Goal: Use online tool/utility: Use online tool/utility

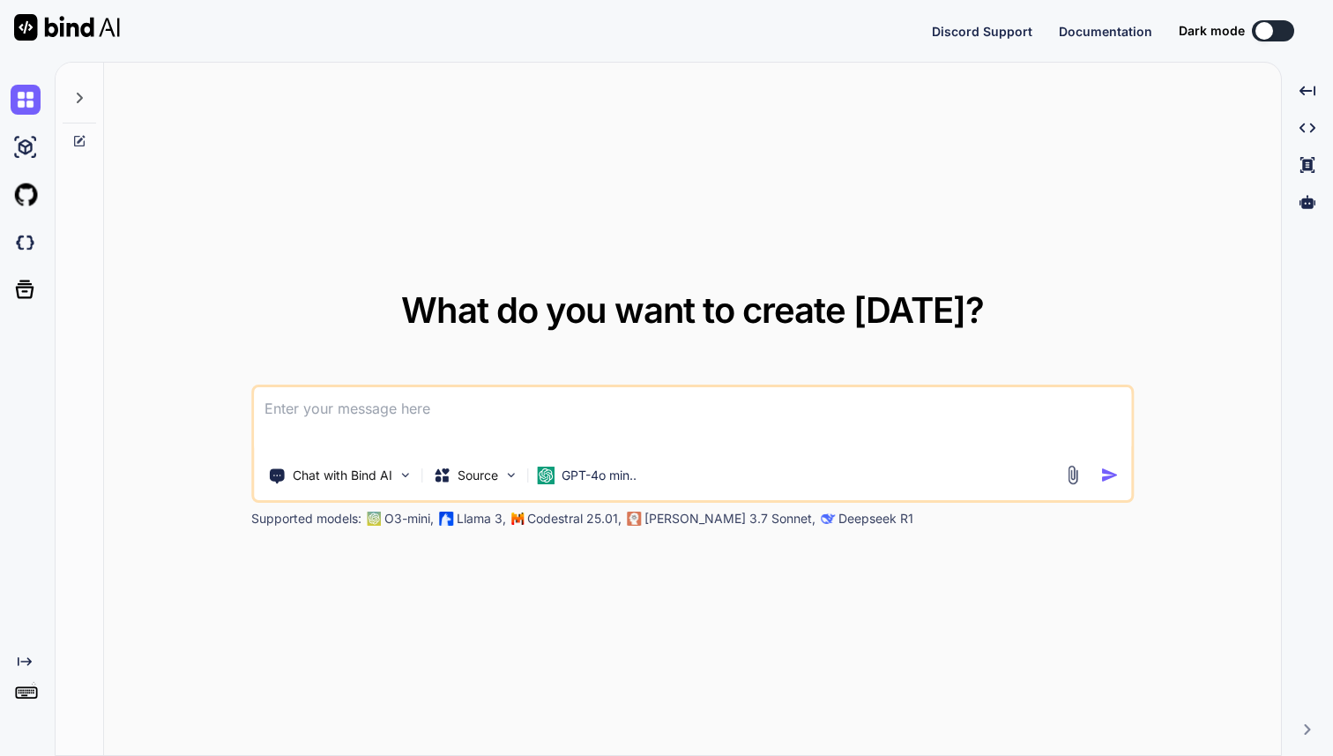
type textarea "x"
click at [25, 695] on img at bounding box center [26, 699] width 30 height 30
click at [25, 707] on img at bounding box center [26, 699] width 30 height 30
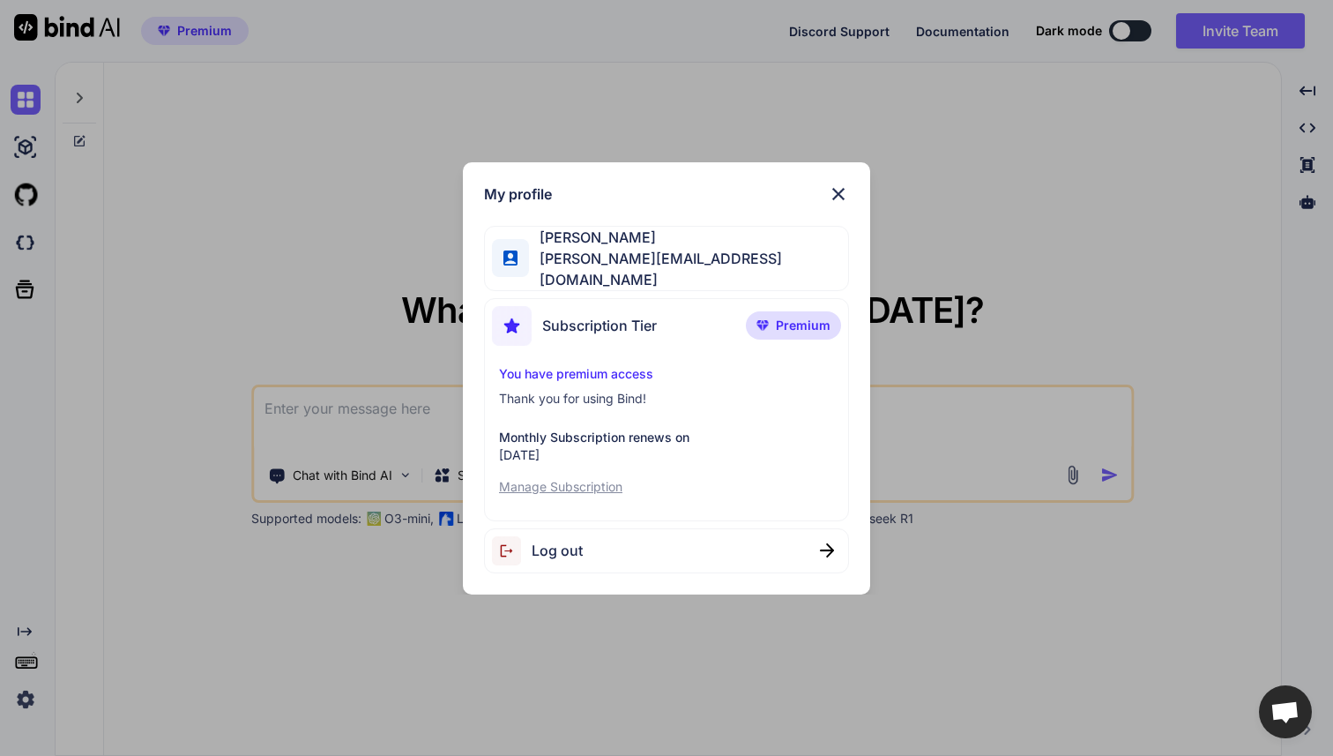
click at [556, 547] on span "Log out" at bounding box center [557, 550] width 51 height 21
type textarea "x"
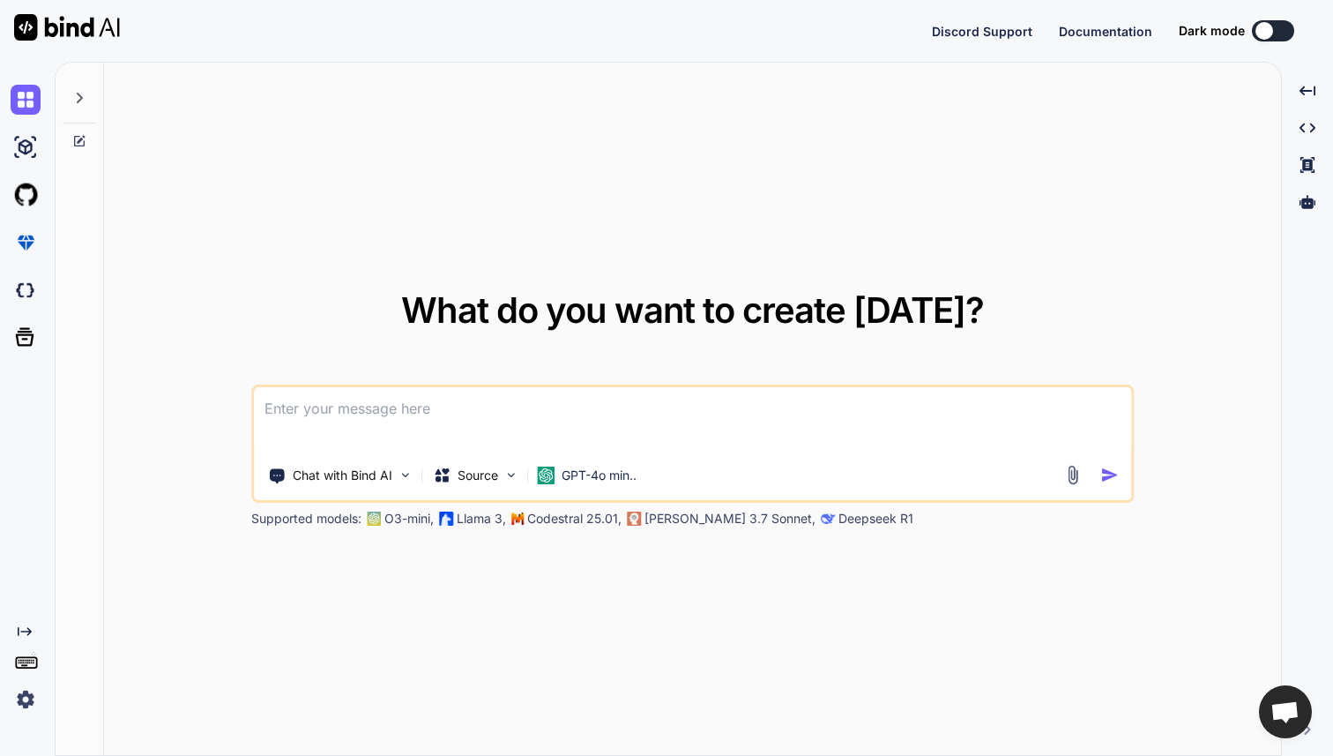
click at [31, 696] on img at bounding box center [26, 699] width 30 height 30
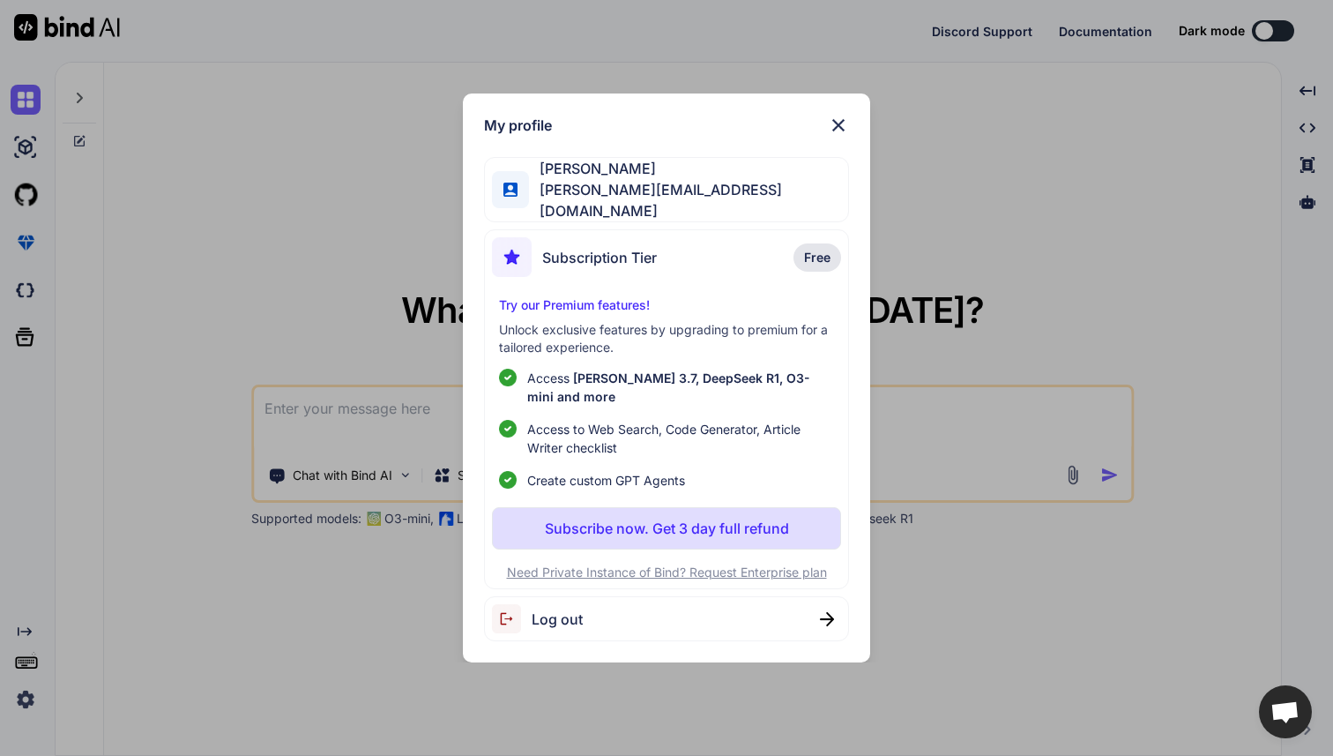
click at [568, 608] on span "Log out" at bounding box center [557, 618] width 51 height 21
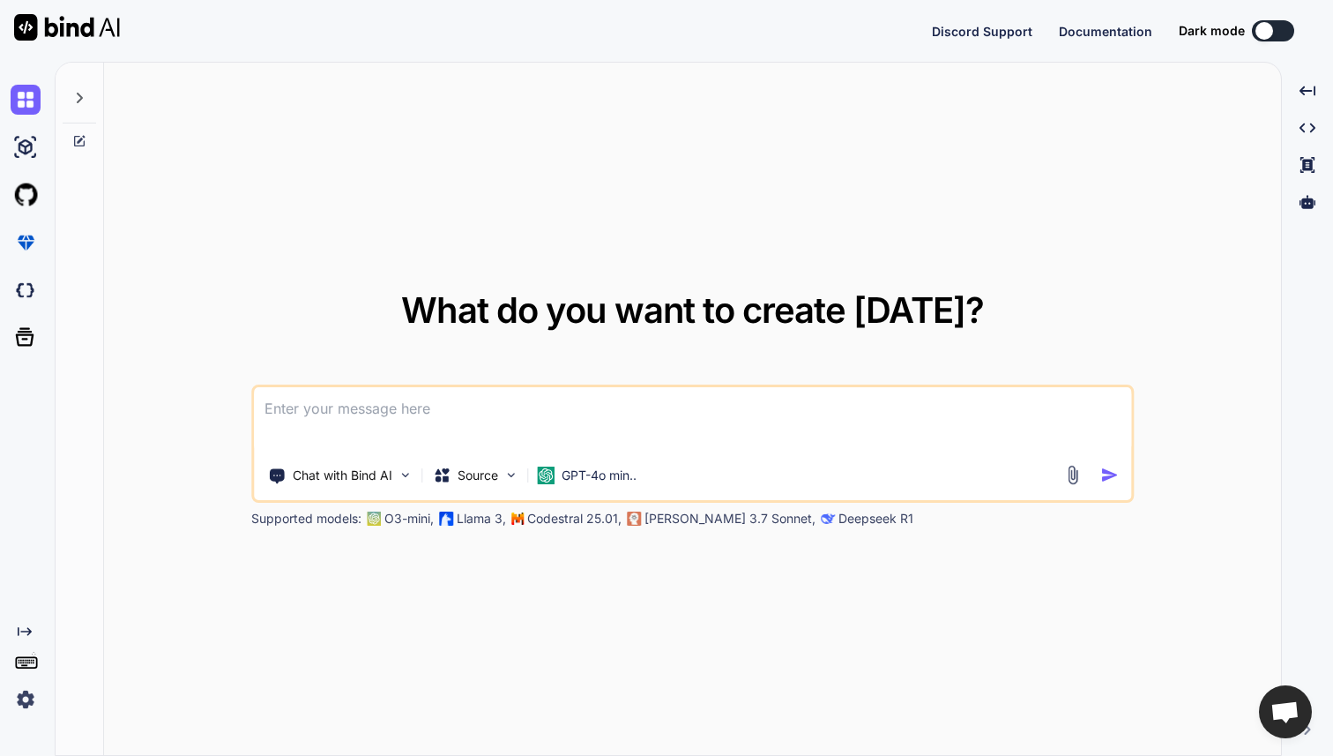
click at [30, 695] on img at bounding box center [26, 699] width 30 height 30
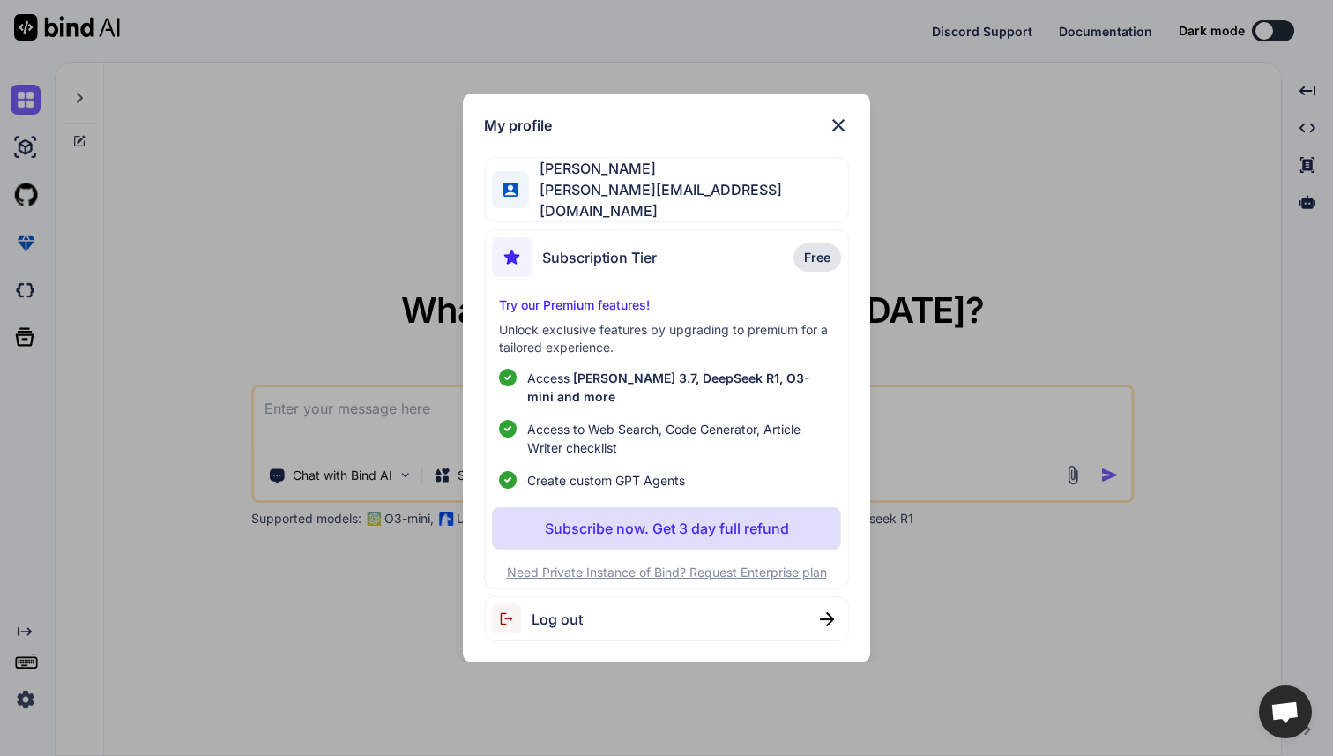
click at [540, 608] on span "Log out" at bounding box center [557, 618] width 51 height 21
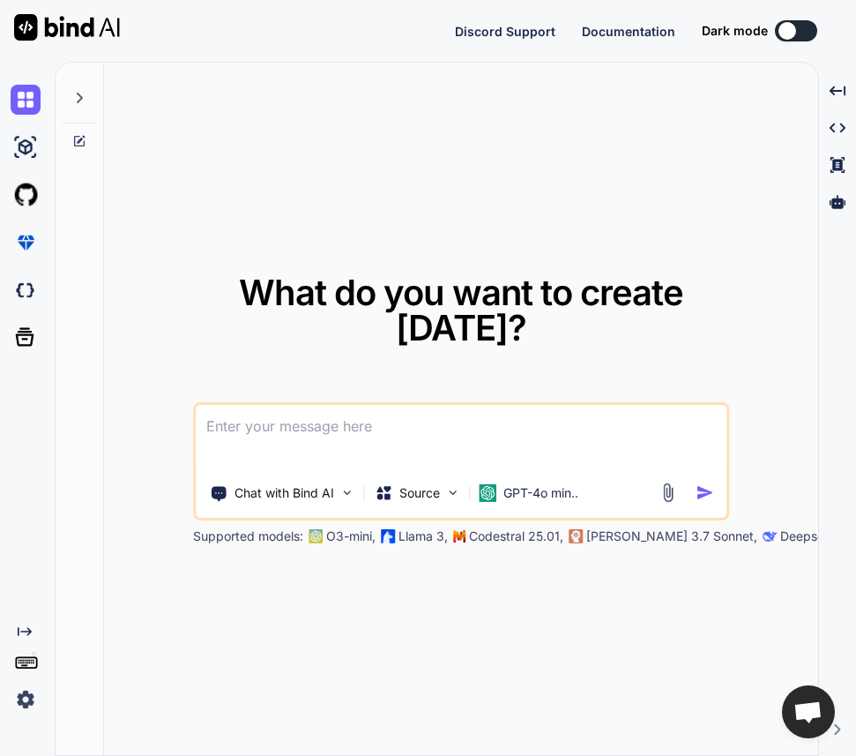
click at [25, 695] on img at bounding box center [26, 699] width 30 height 30
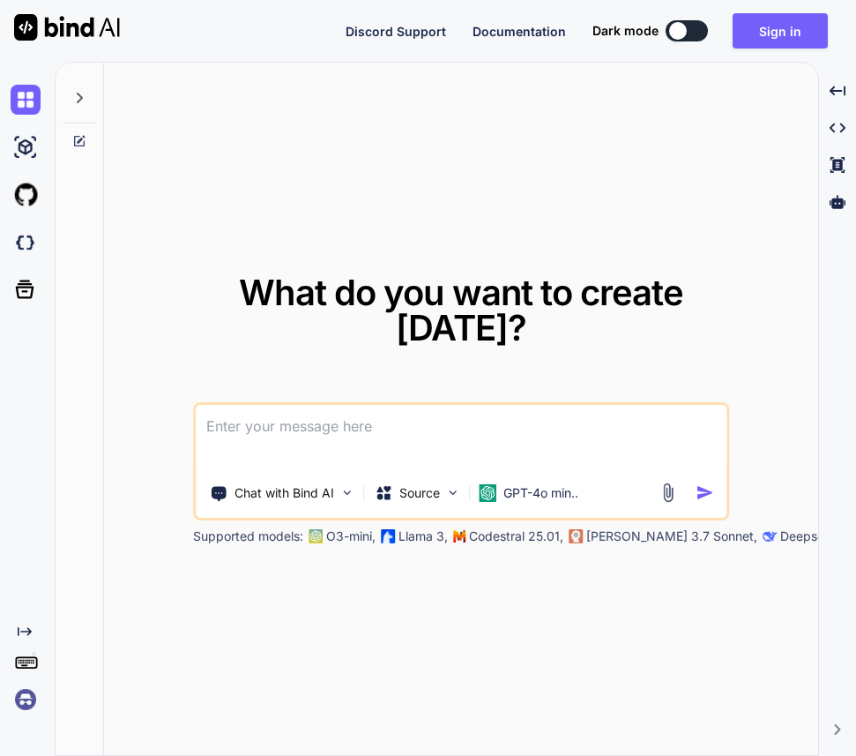
click at [24, 695] on img at bounding box center [26, 699] width 30 height 30
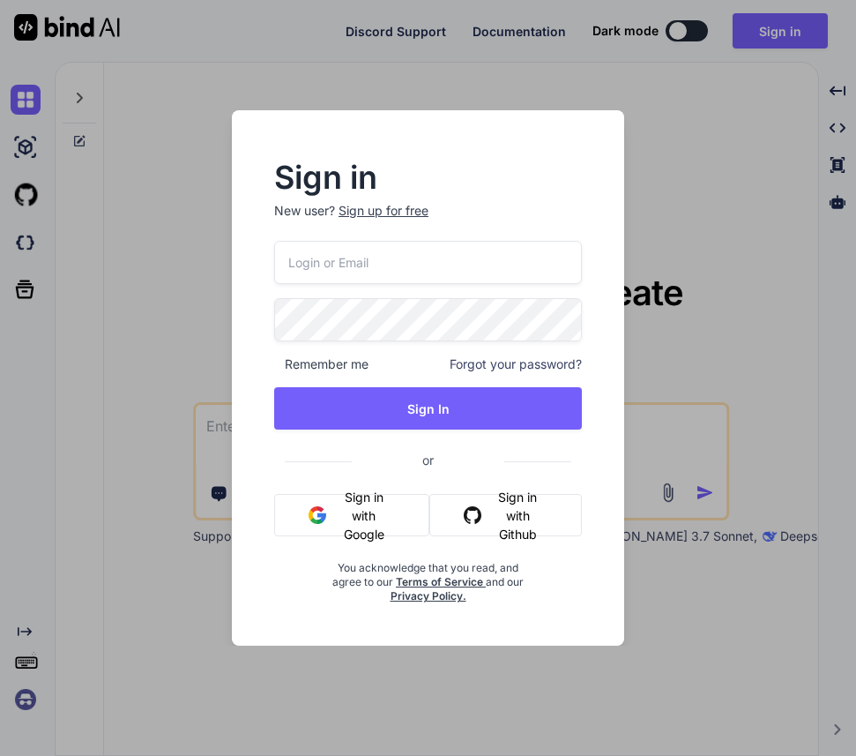
click at [311, 277] on input "email" at bounding box center [428, 262] width 308 height 43
paste input "team@rainforestx.com"
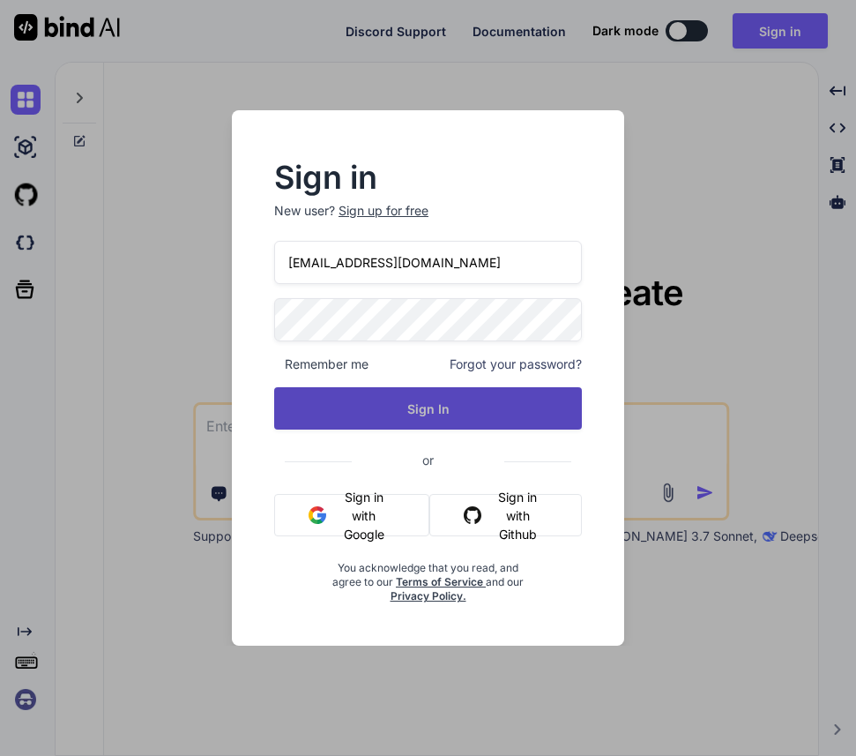
type input "team@rainforestx.com"
click at [409, 412] on button "Sign In" at bounding box center [428, 408] width 308 height 42
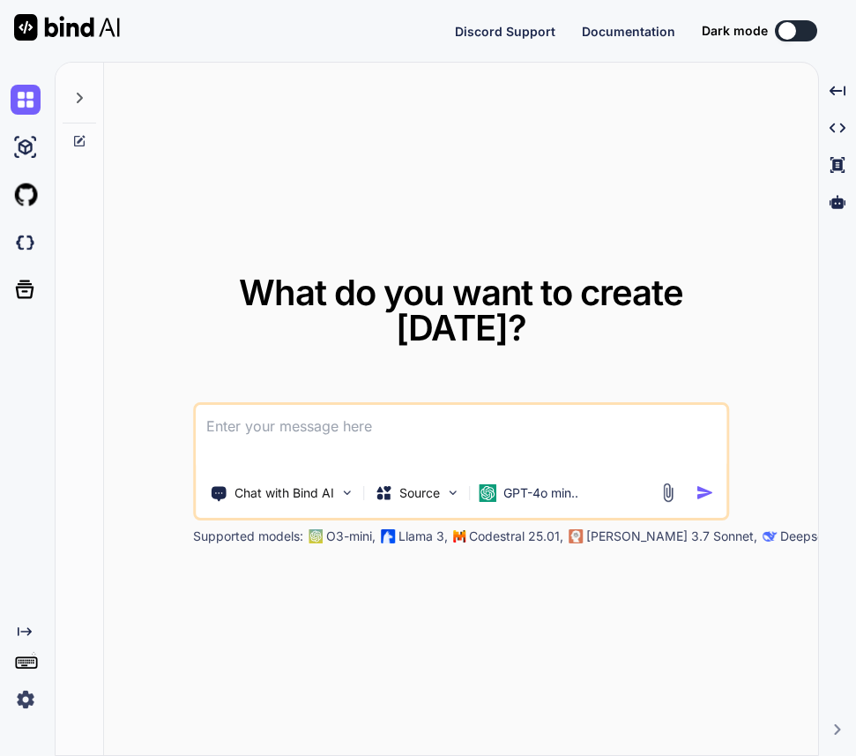
click at [24, 702] on img at bounding box center [26, 699] width 30 height 30
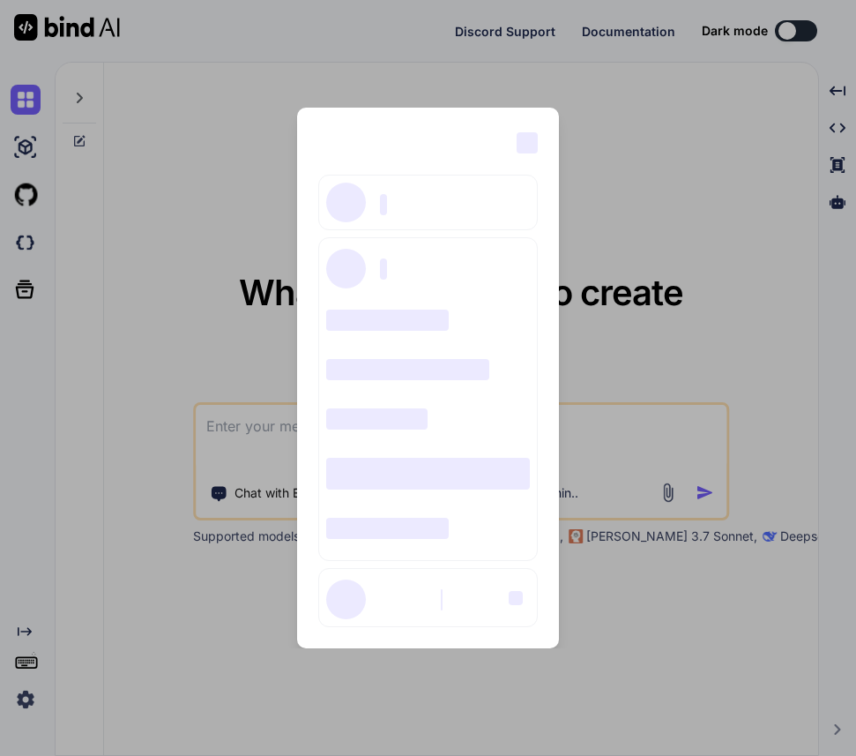
type textarea "x"
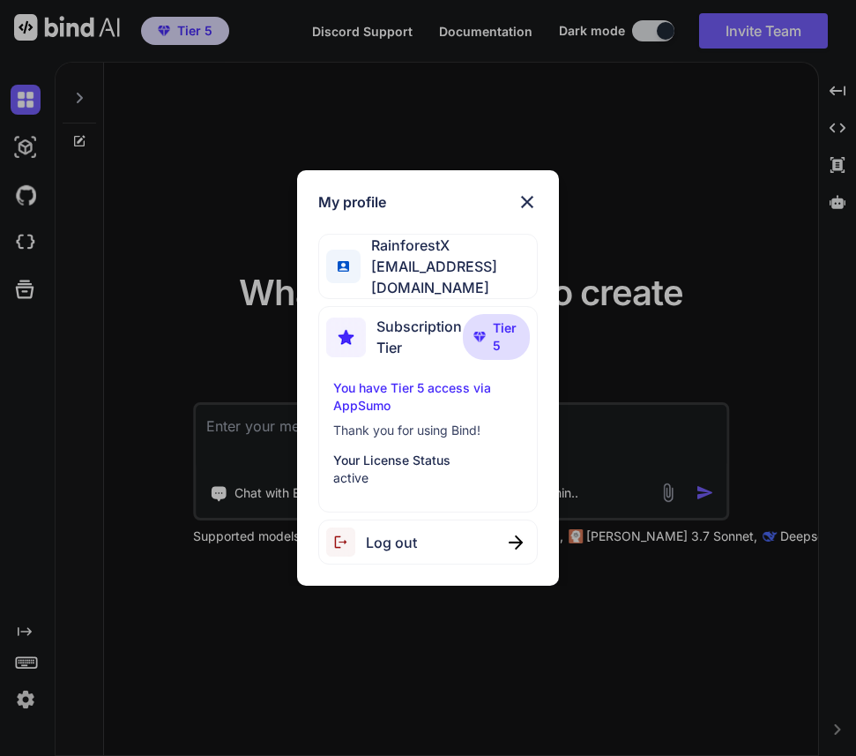
click at [719, 148] on div "My profile RainforestX team@rainforestx.com Subscription Tier Tier 5 You have T…" at bounding box center [428, 378] width 856 height 756
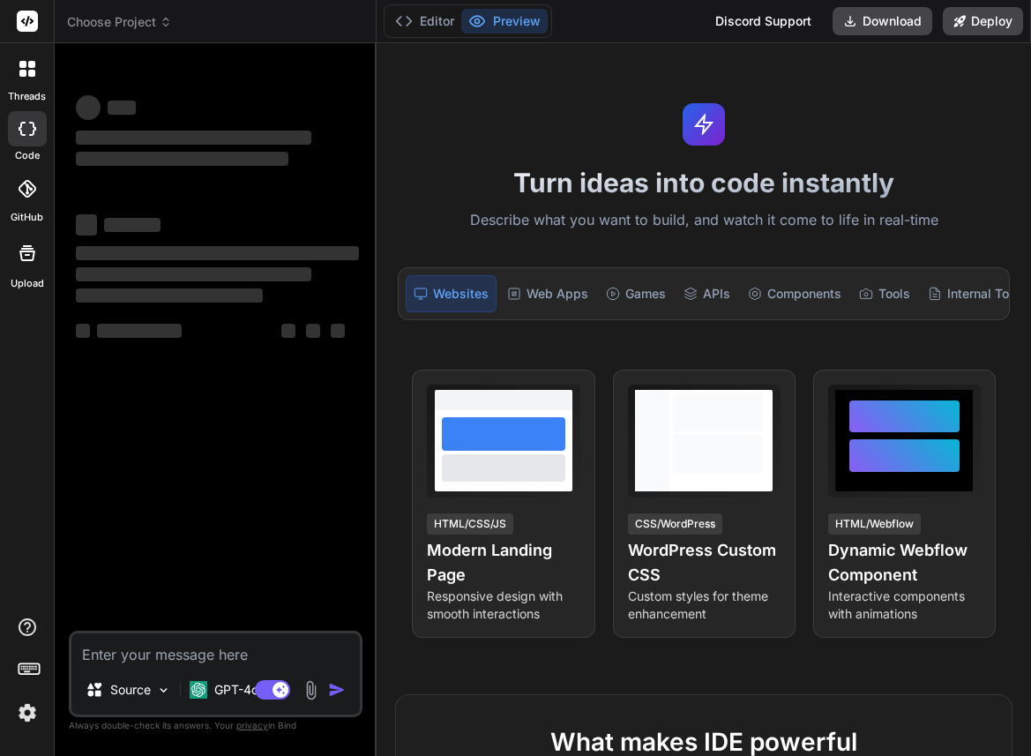
click at [26, 71] on icon at bounding box center [27, 69] width 16 height 16
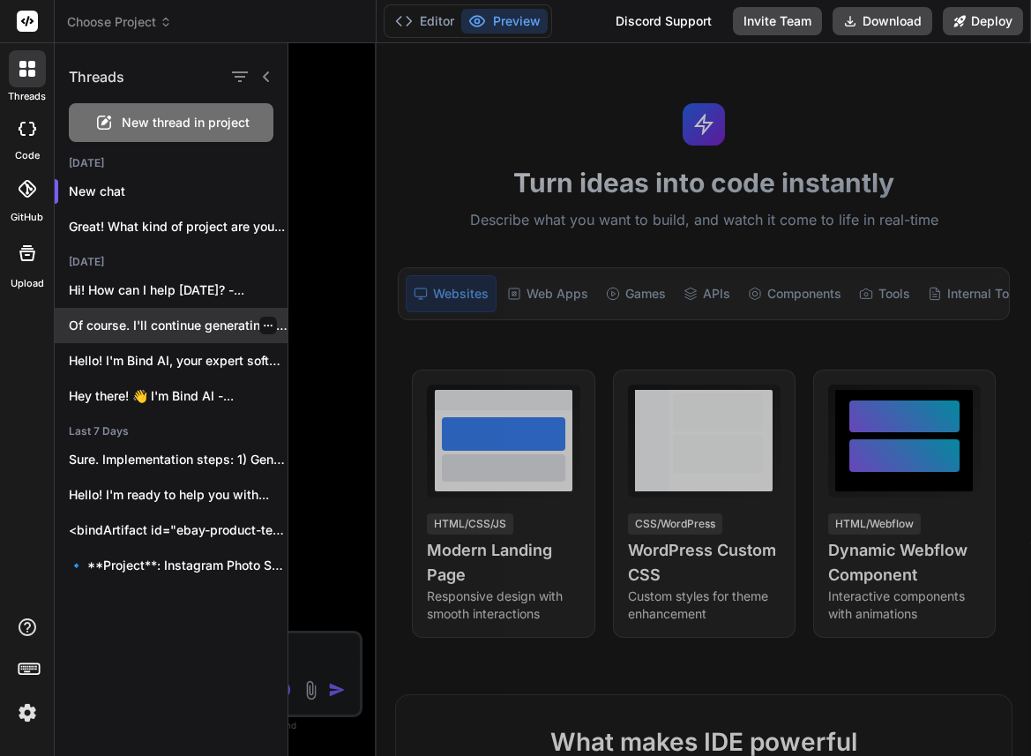
click at [129, 332] on p "Of course. I'll continue generating the next..." at bounding box center [178, 326] width 219 height 18
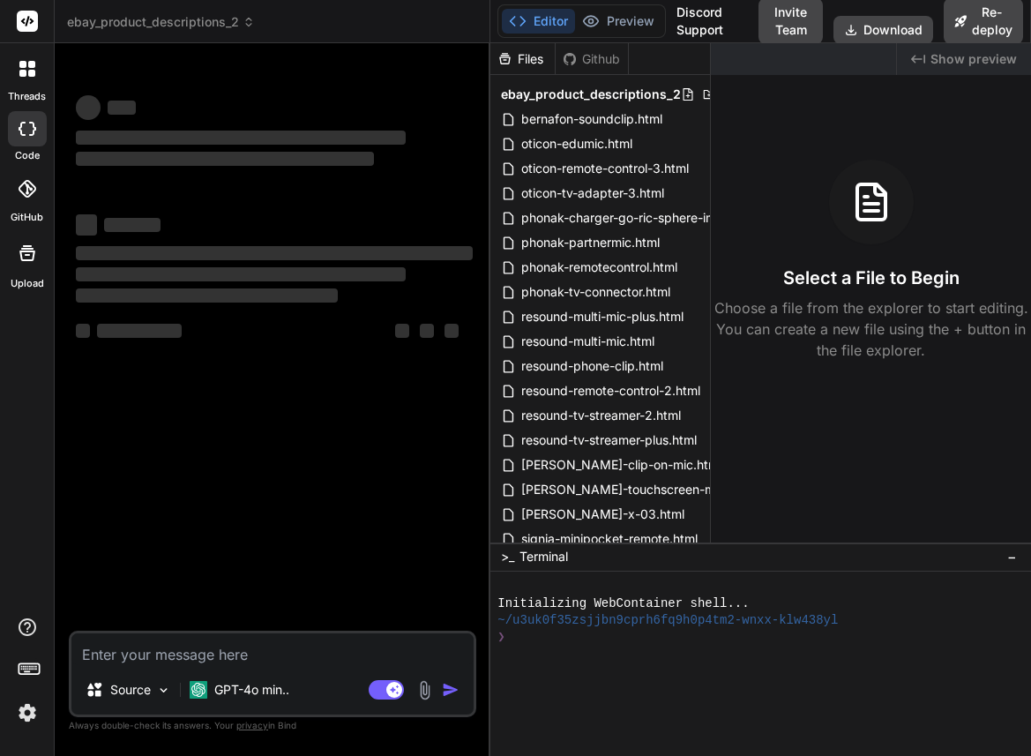
drag, startPoint x: 376, startPoint y: 252, endPoint x: 460, endPoint y: 252, distance: 84.7
click at [460, 252] on div "Bind AI Web Search Created with Pixso. Code Generator ‌ ‌ ‌ ‌ ‌ ‌ ‌ ‌ ‌ ‌ ‌ ‌ ‌…" at bounding box center [273, 399] width 436 height 713
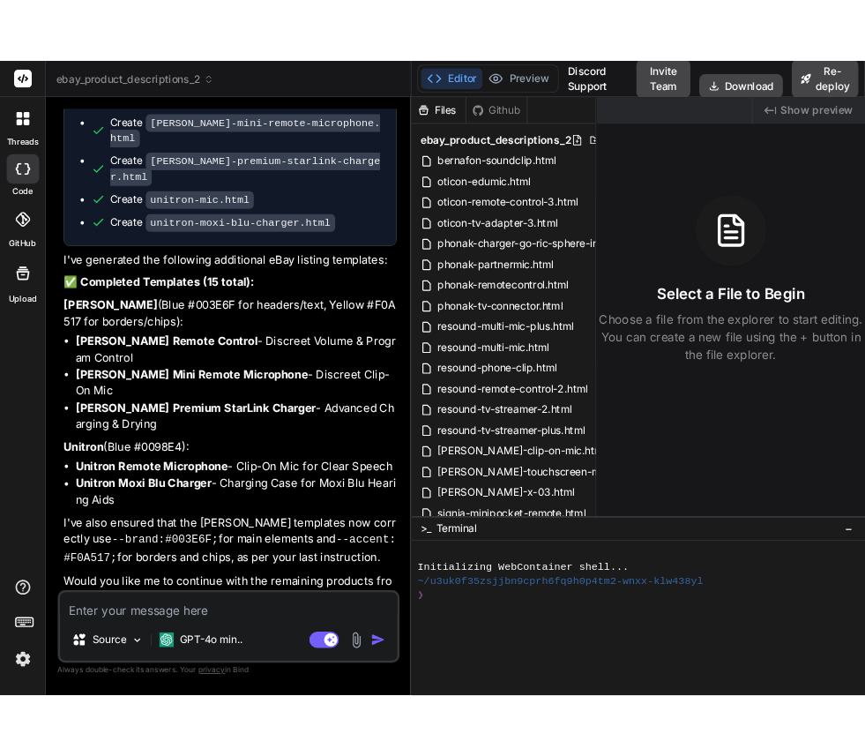
scroll to position [2574, 0]
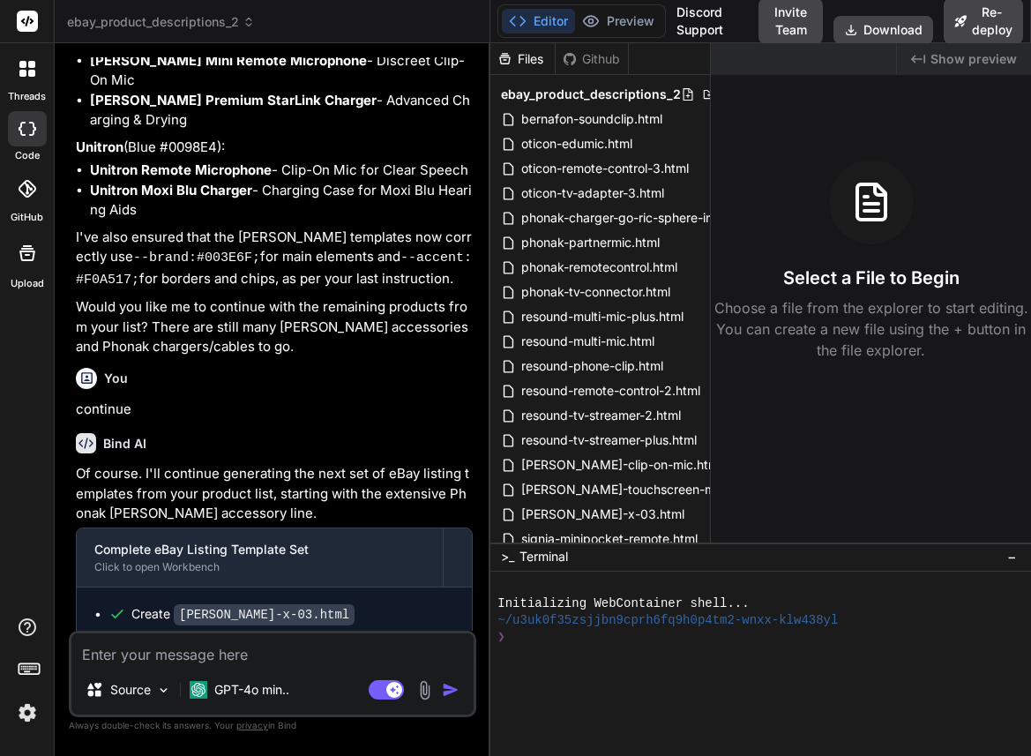
click at [158, 650] on textarea at bounding box center [272, 649] width 402 height 32
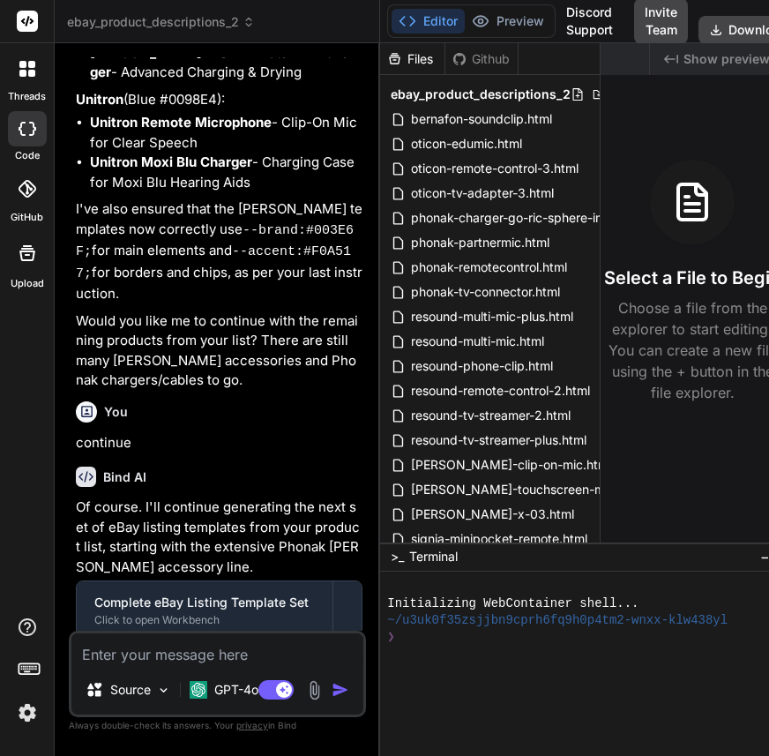
type textarea "x"
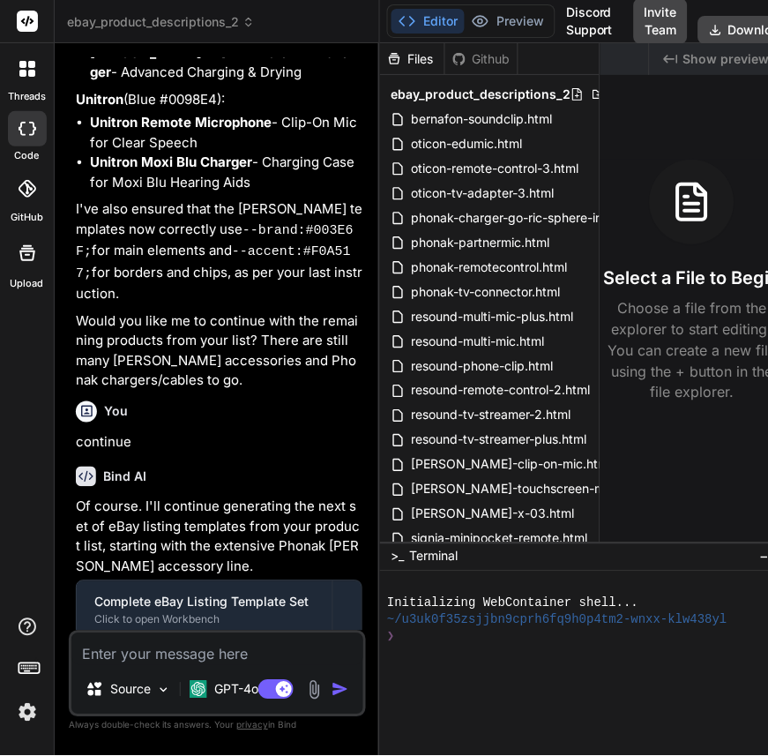
scroll to position [3257, 0]
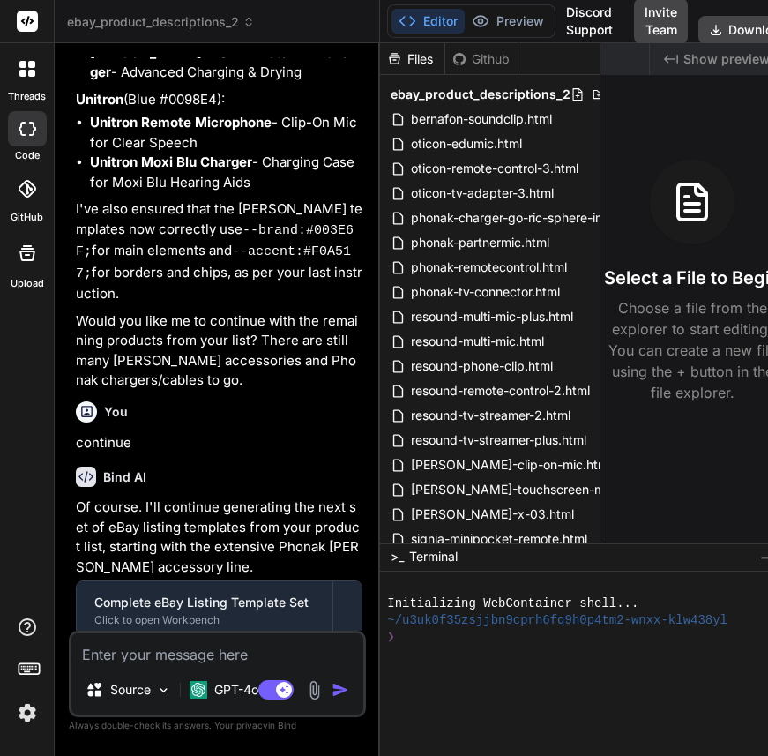
click at [231, 653] on textarea at bounding box center [217, 649] width 292 height 32
type textarea "p"
type textarea "x"
type textarea "pl"
type textarea "x"
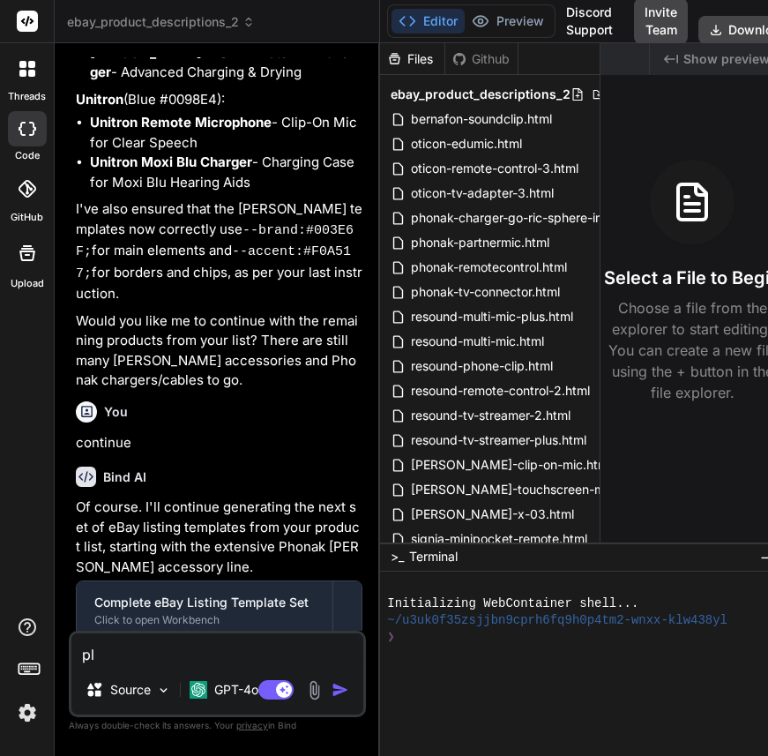
type textarea "ple"
type textarea "x"
type textarea "plea"
type textarea "x"
type textarea "pleas"
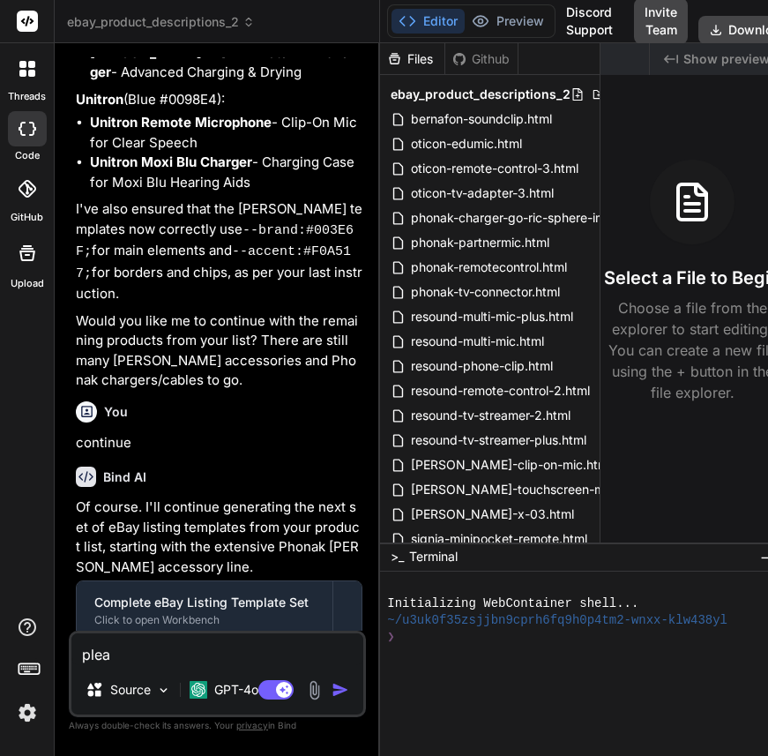
type textarea "x"
type textarea "please"
type textarea "x"
type textarea "please"
type textarea "x"
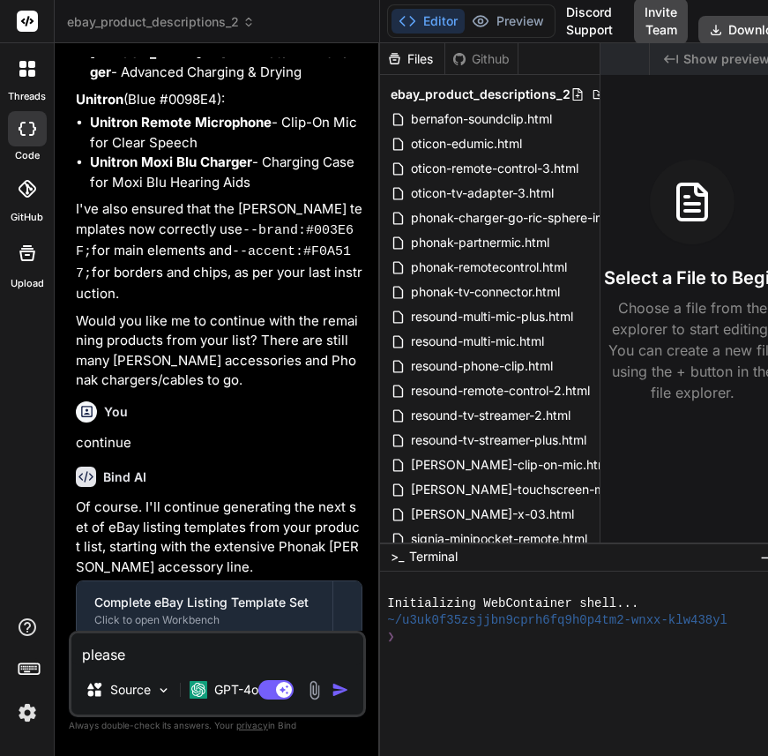
type textarea "please c"
type textarea "x"
type textarea "please co"
type textarea "x"
type textarea "please con"
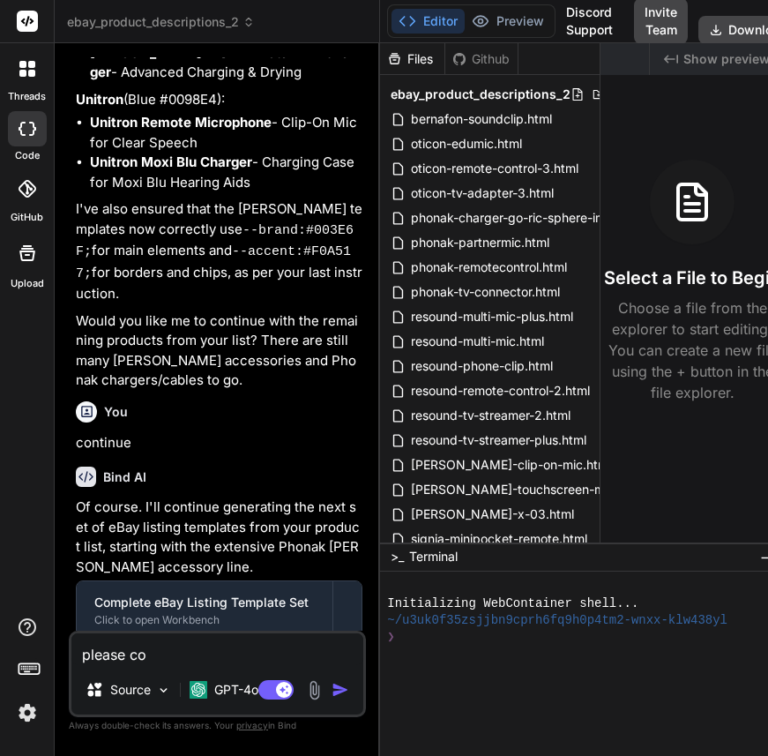
type textarea "x"
type textarea "please cont"
type textarea "x"
type textarea "please conti"
type textarea "x"
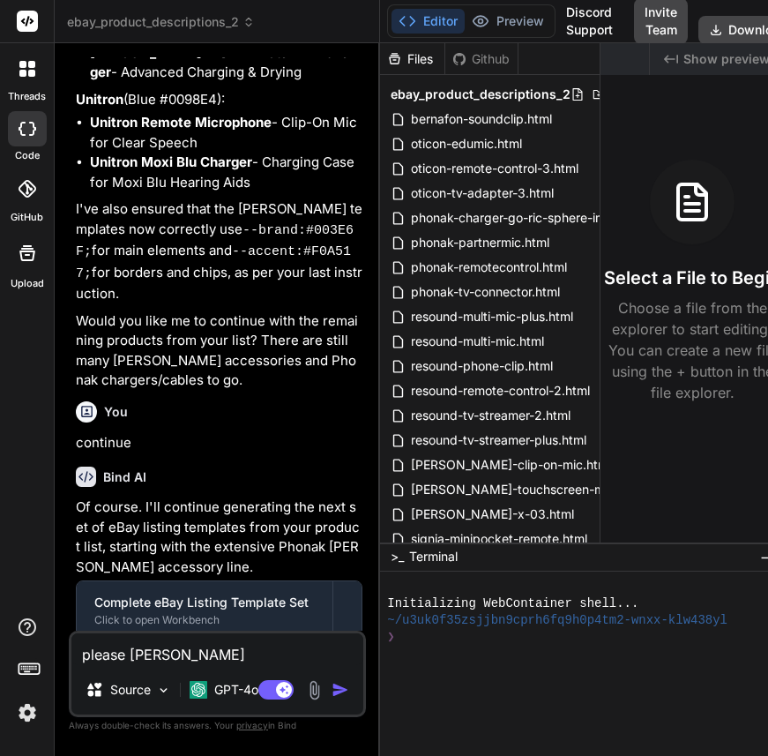
type textarea "please contin"
type textarea "x"
type textarea "please continu"
type textarea "x"
type textarea "please continur"
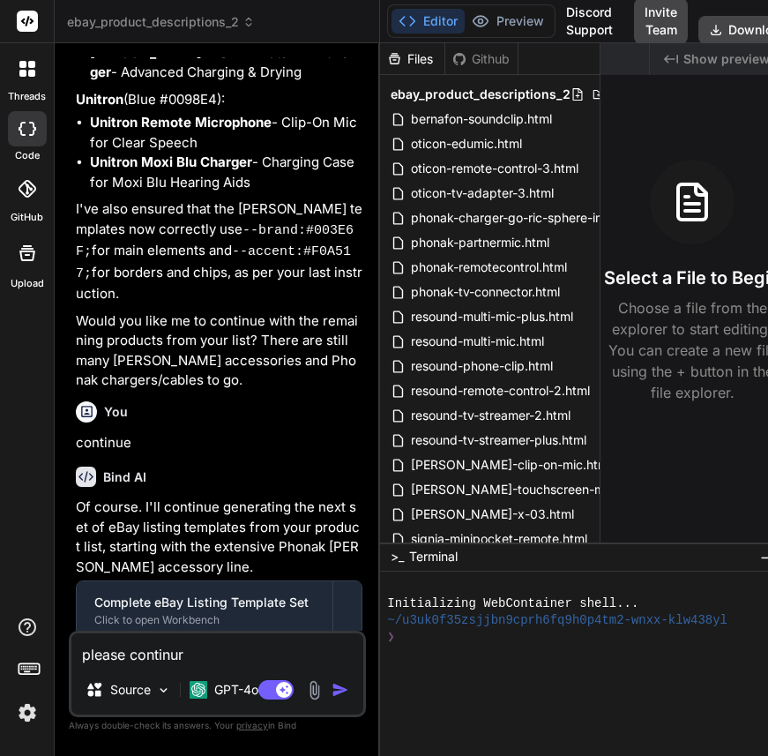
type textarea "x"
type textarea "please continu"
type textarea "x"
type textarea "please continue"
type textarea "x"
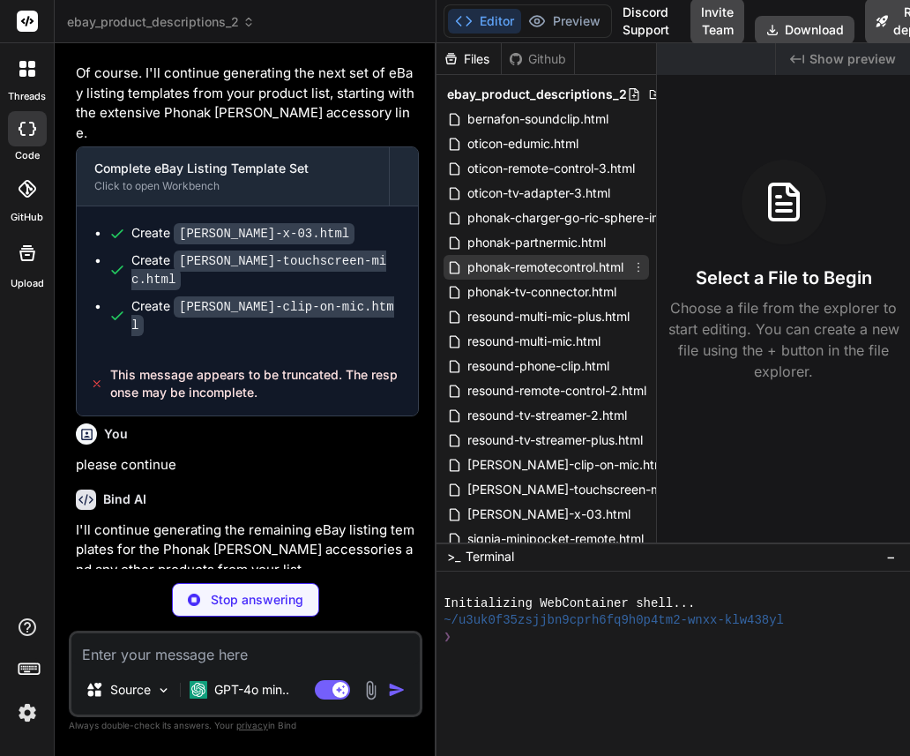
scroll to position [3127, 0]
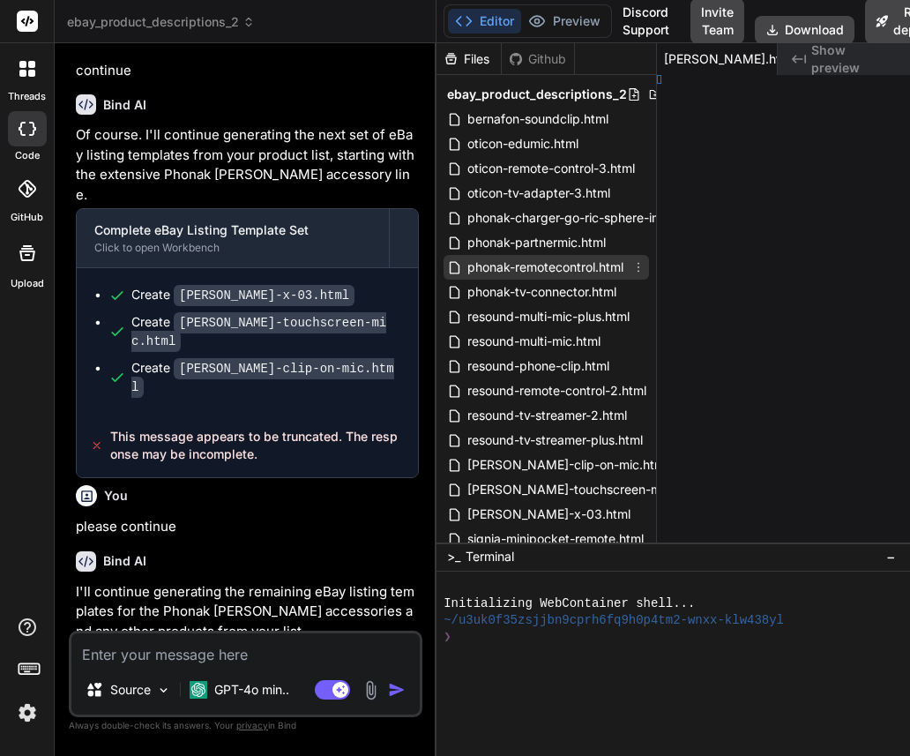
type textarea "x"
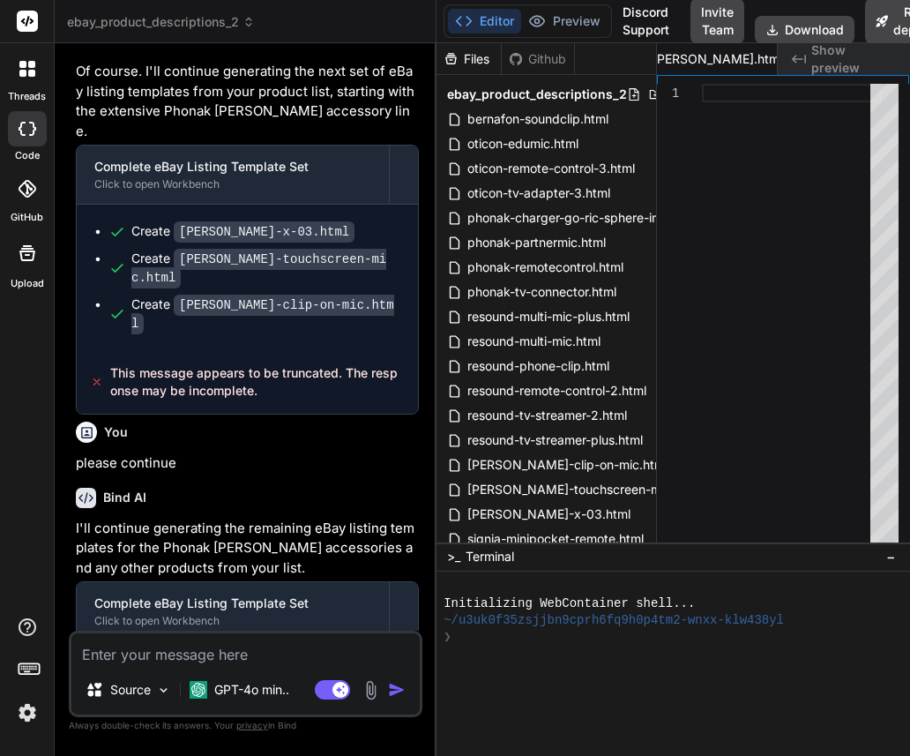
click at [157, 654] on textarea at bounding box center [245, 649] width 348 height 32
type textarea "c"
type textarea "x"
type textarea "co"
type textarea "x"
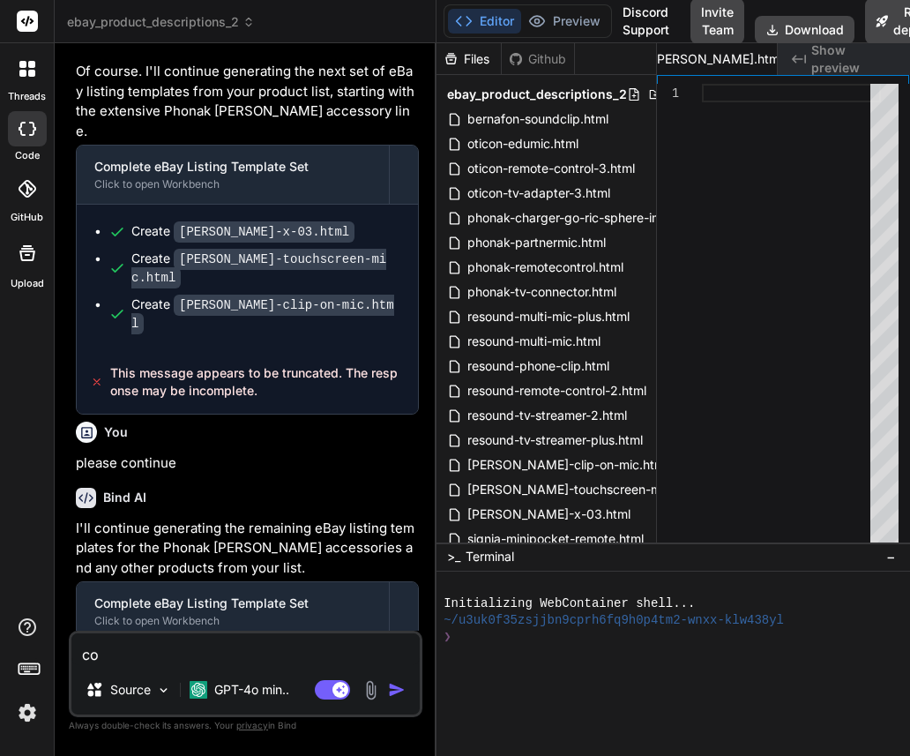
type textarea "com"
type textarea "x"
type textarea "comp"
type textarea "x"
type textarea "compl"
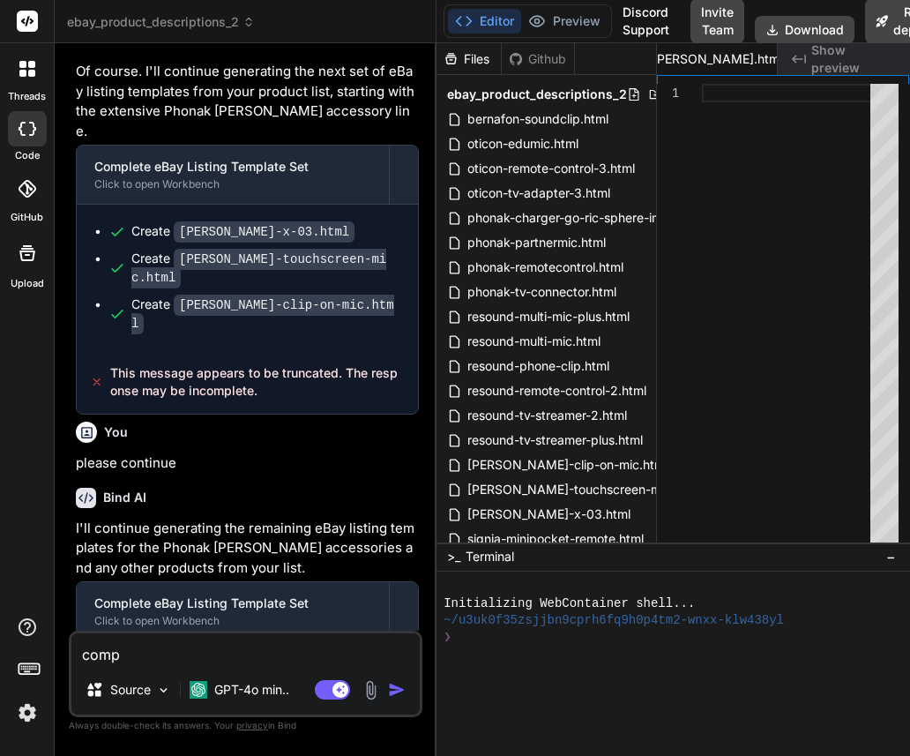
type textarea "x"
type textarea "comple"
type textarea "x"
type textarea "complet"
type textarea "x"
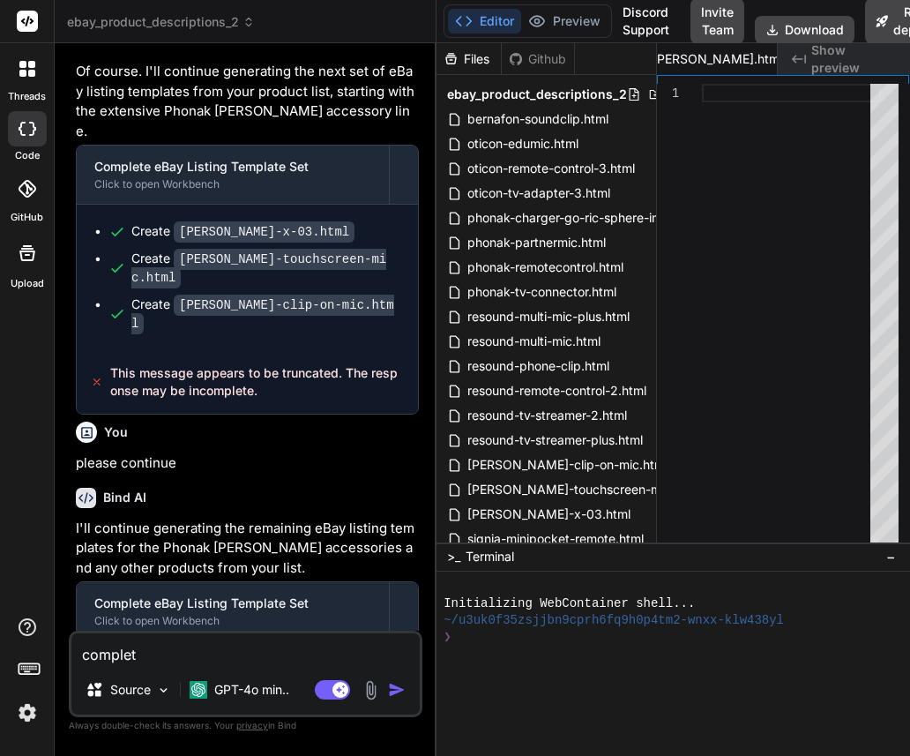
type textarea "complete"
type textarea "x"
type textarea "complete"
type textarea "x"
type textarea "complete t"
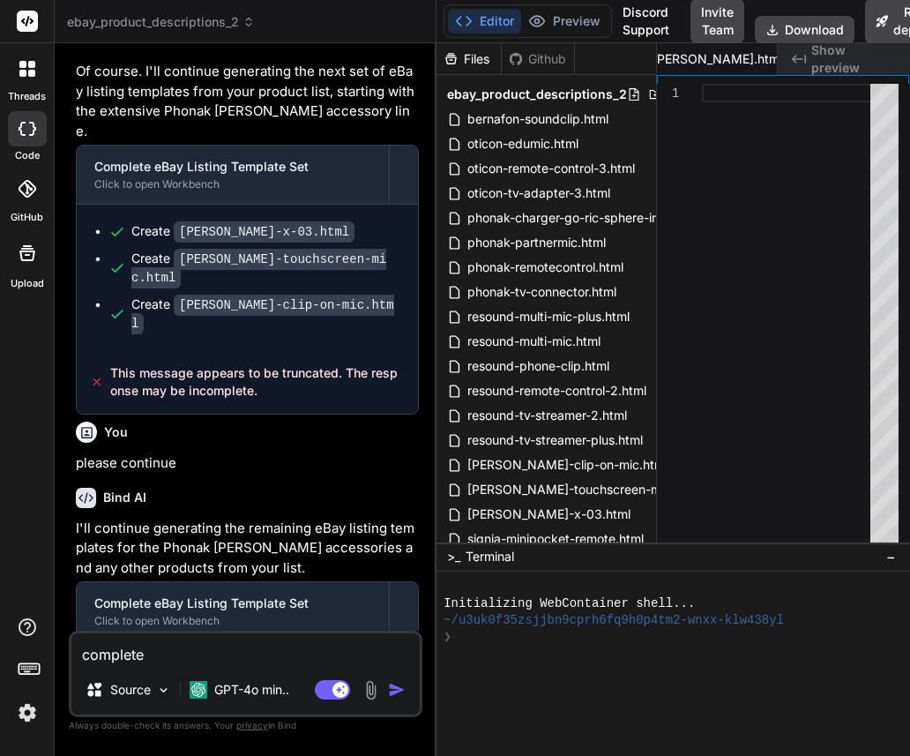
type textarea "x"
type textarea "complete th"
type textarea "x"
type textarea "complete the"
type textarea "x"
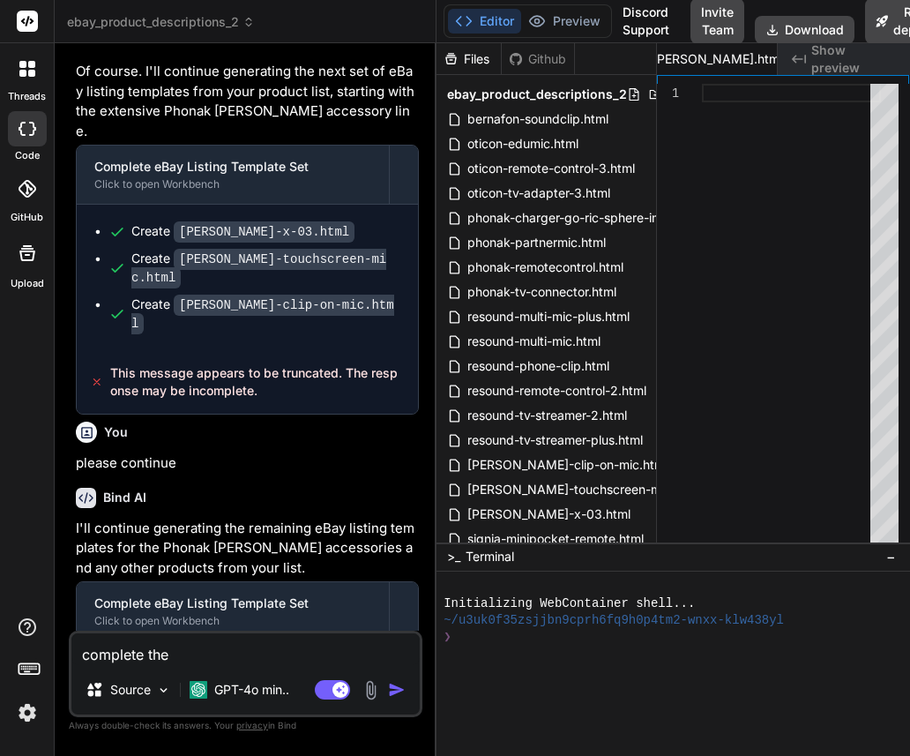
type textarea "complete the"
type textarea "x"
type textarea "complete the r"
type textarea "x"
type textarea "complete the re"
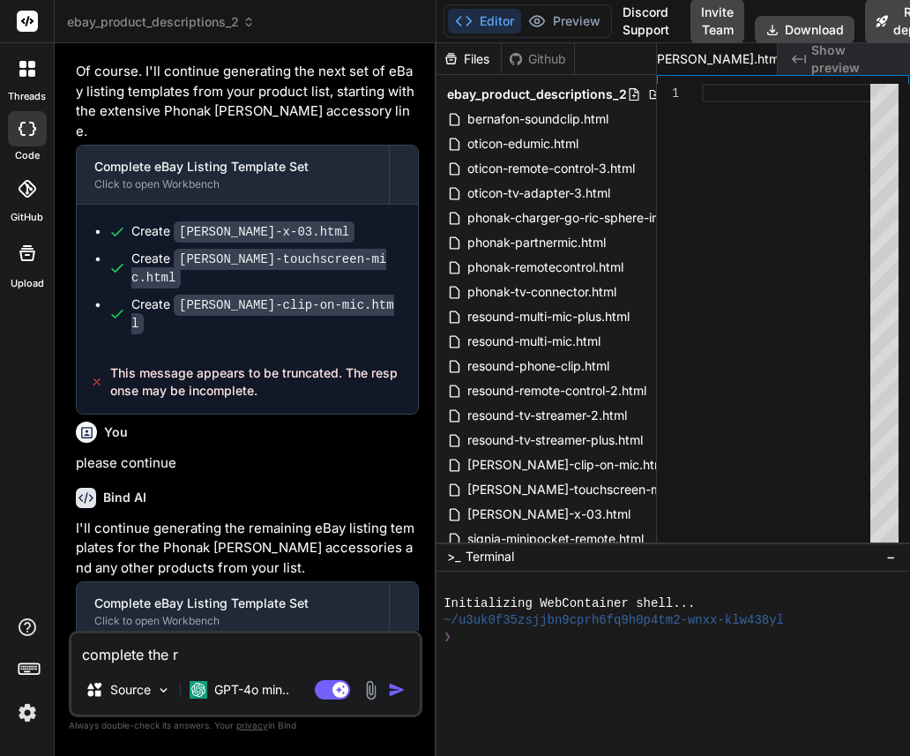
type textarea "x"
type textarea "complete the res"
type textarea "x"
type textarea "complete the resp"
type textarea "x"
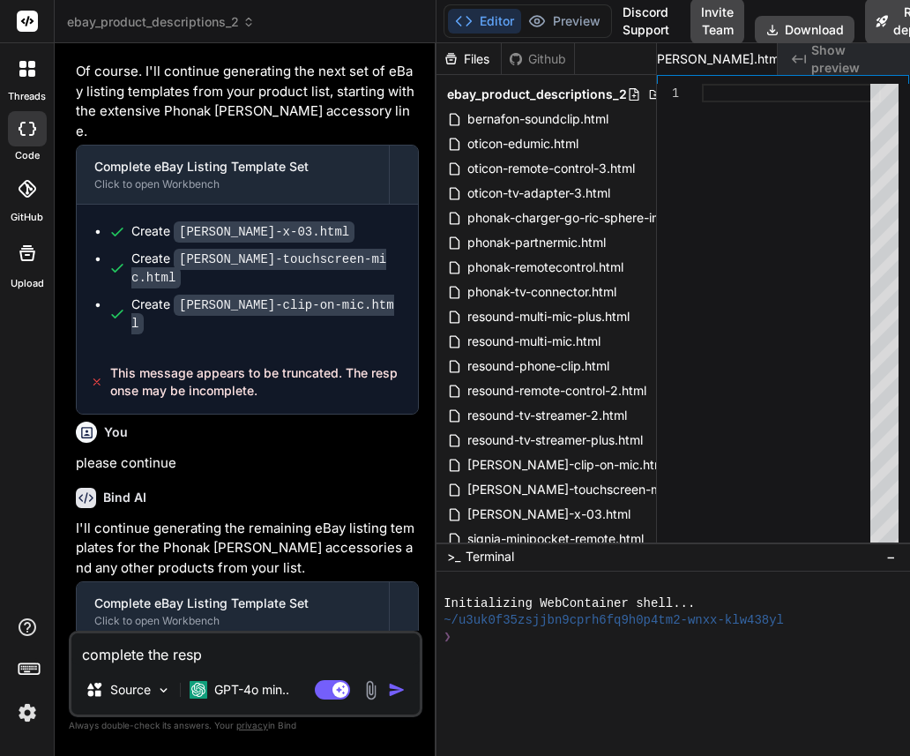
type textarea "complete the respo"
type textarea "x"
type textarea "complete the respon"
type textarea "x"
type textarea "complete the respons"
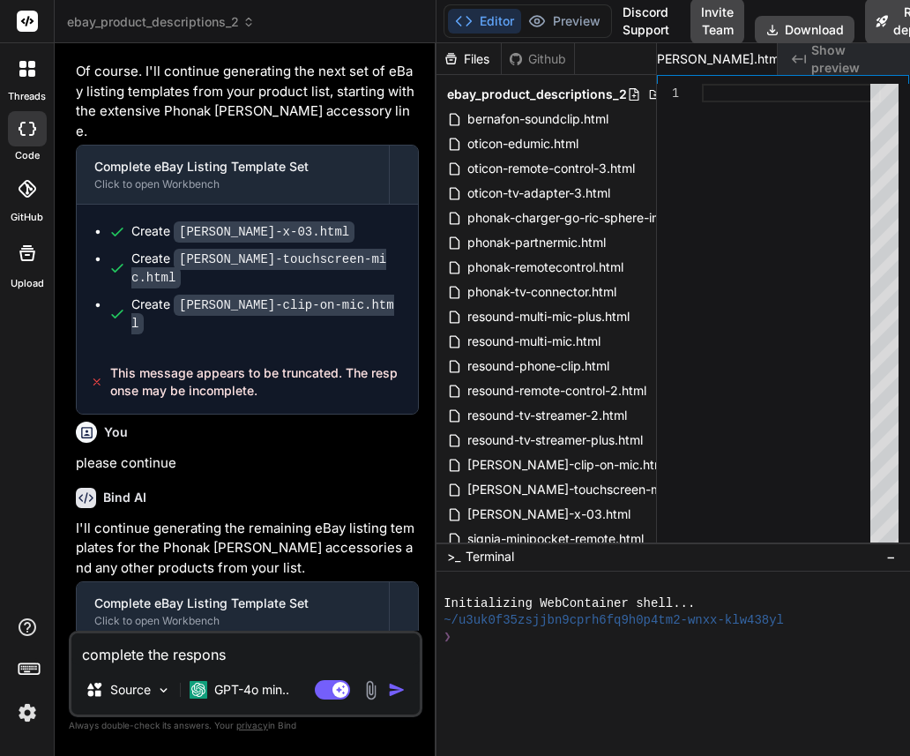
type textarea "x"
type textarea "complete the response"
type textarea "x"
type textarea "complete the response"
click at [280, 654] on textarea "complete the response" at bounding box center [245, 649] width 348 height 32
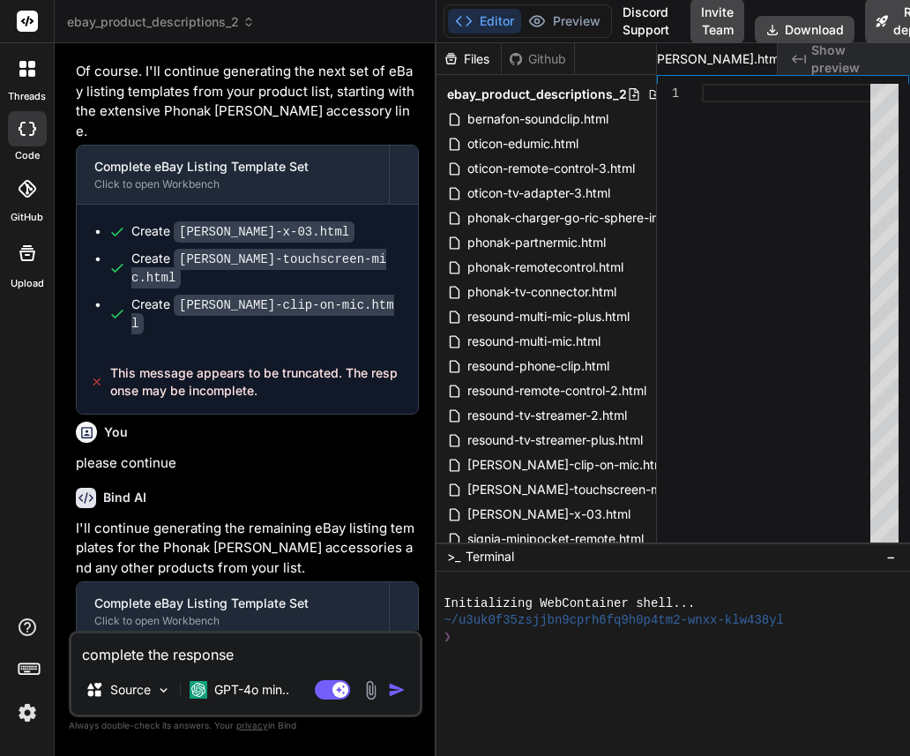
type textarea "x"
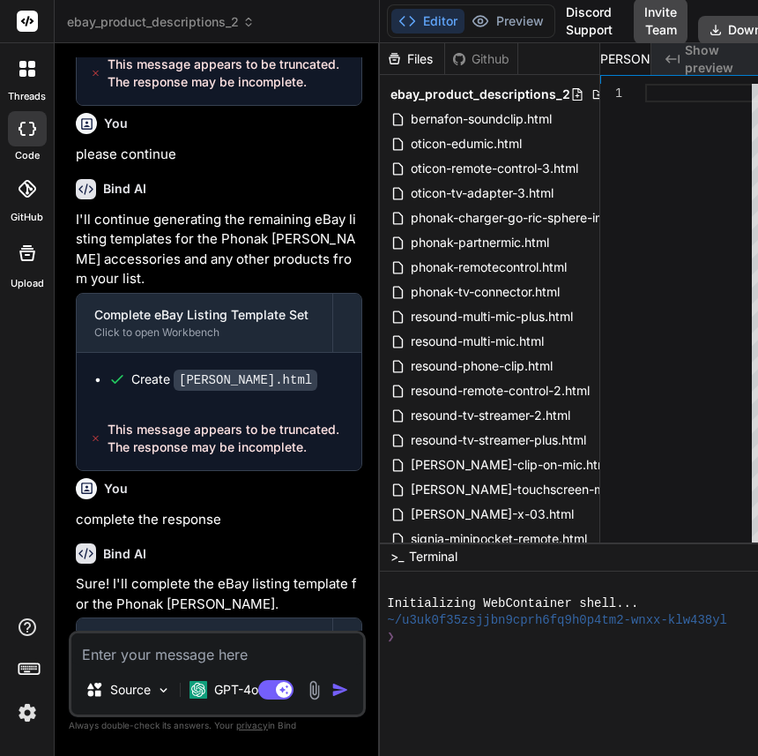
scroll to position [3958, 0]
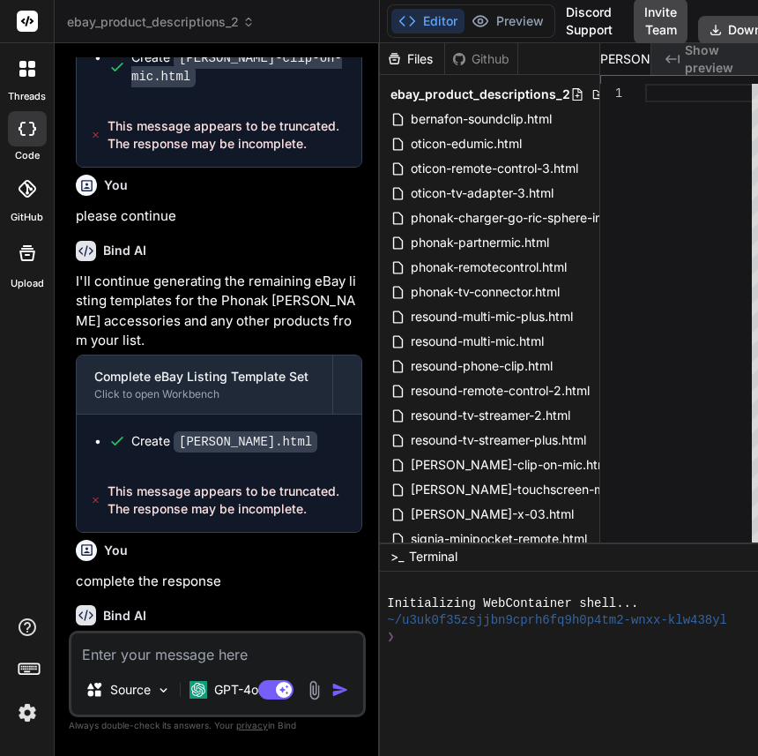
type textarea "x"
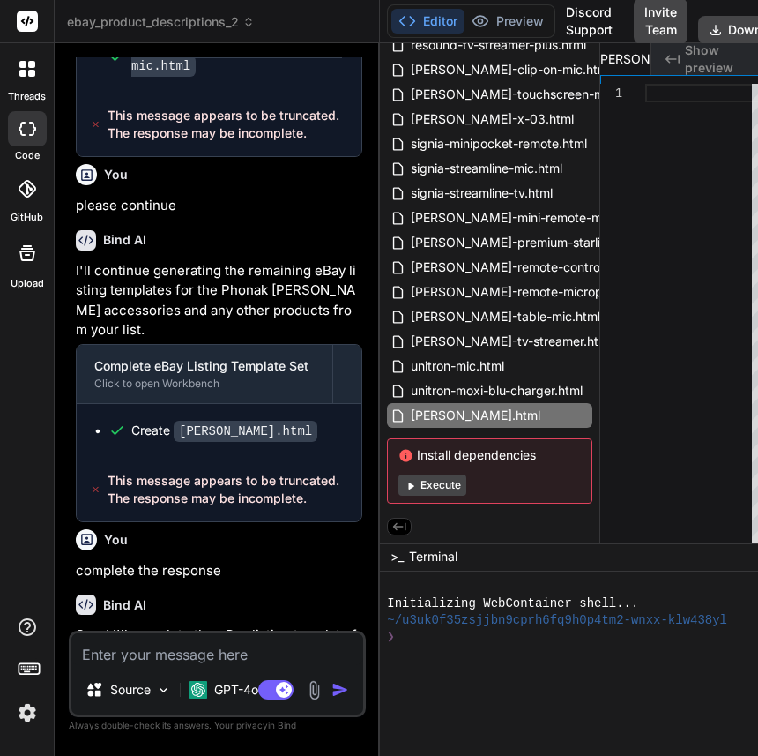
scroll to position [4021, 0]
